Goal: Information Seeking & Learning: Check status

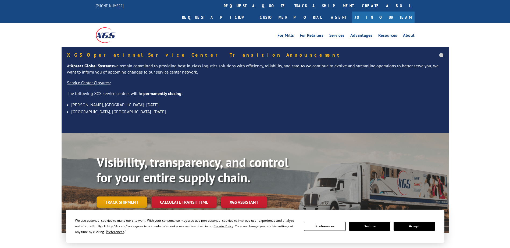
click at [138, 197] on link "Track shipment" at bounding box center [122, 202] width 51 height 11
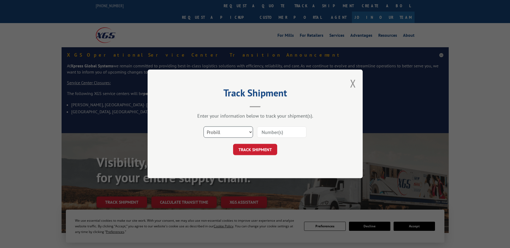
click at [220, 137] on select "Select category... Probill BOL PO" at bounding box center [228, 132] width 49 height 11
click at [226, 136] on select "Select category... Probill BOL PO" at bounding box center [228, 132] width 49 height 11
click at [230, 131] on select "Select category... Probill BOL PO" at bounding box center [228, 132] width 49 height 11
select select "bol"
click at [204, 127] on select "Select category... Probill BOL PO" at bounding box center [228, 132] width 49 height 11
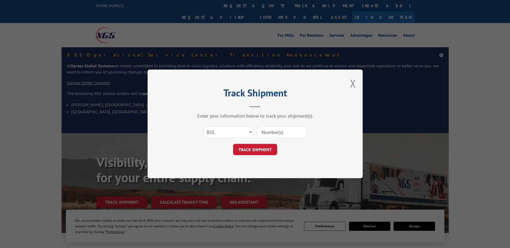
click at [275, 135] on input at bounding box center [281, 132] width 49 height 11
paste input "438872"
type input "438872"
click at [286, 133] on input "438872" at bounding box center [281, 132] width 49 height 11
click at [252, 148] on button "TRACK SHIPMENT" at bounding box center [255, 149] width 44 height 11
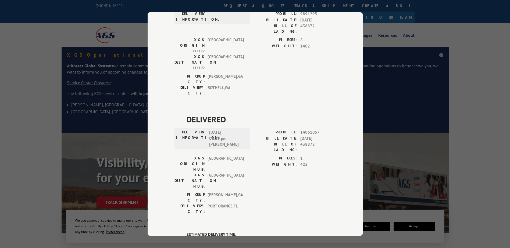
scroll to position [296, 0]
